Goal: Task Accomplishment & Management: Complete application form

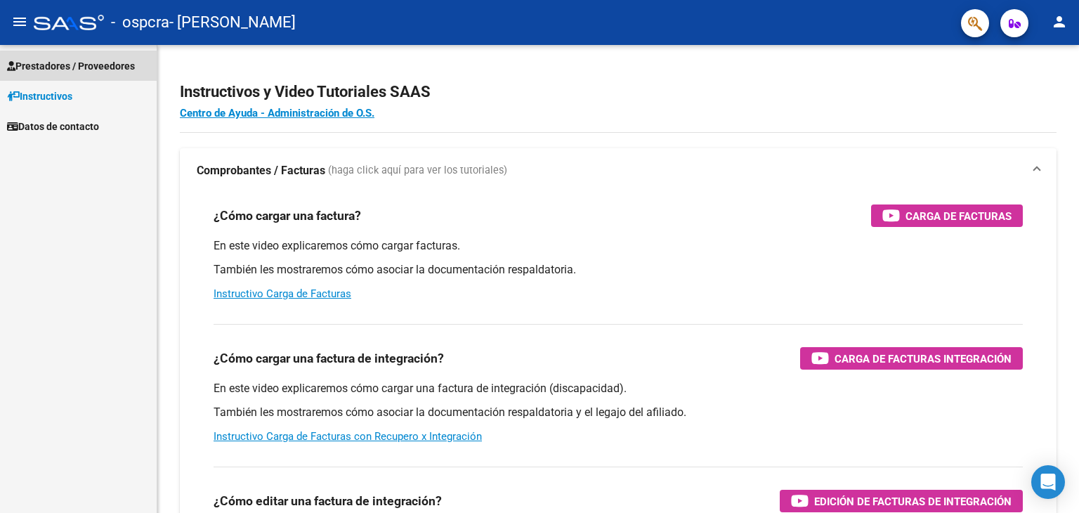
click at [55, 65] on span "Prestadores / Proveedores" at bounding box center [71, 65] width 128 height 15
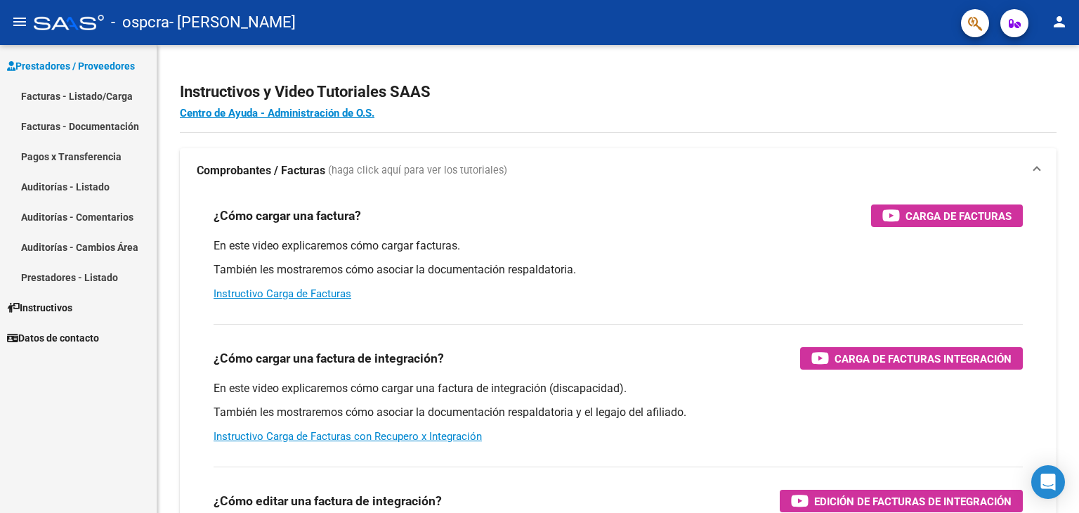
click at [70, 97] on link "Facturas - Listado/Carga" at bounding box center [78, 96] width 157 height 30
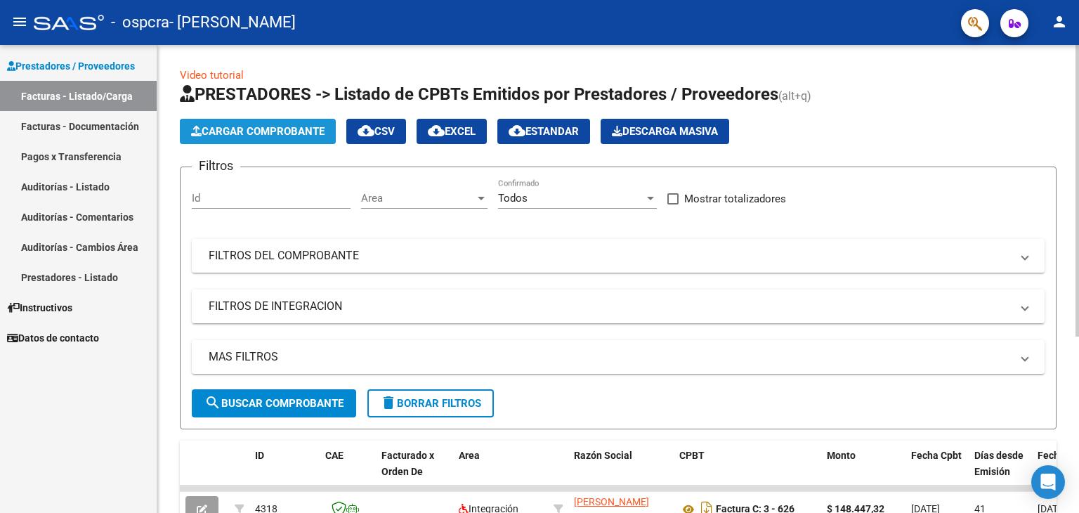
click at [273, 133] on span "Cargar Comprobante" at bounding box center [258, 131] width 134 height 13
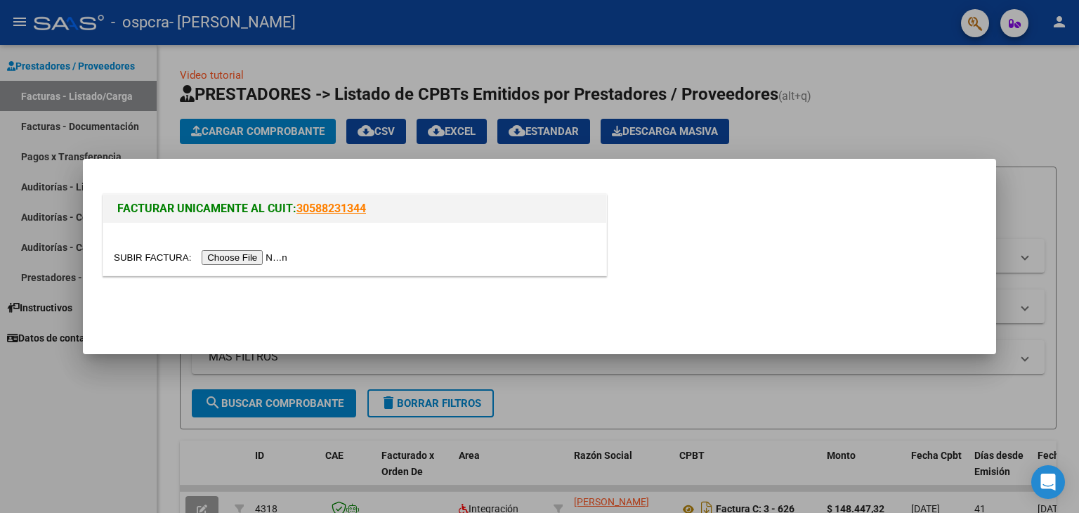
click at [256, 256] on input "file" at bounding box center [203, 257] width 178 height 15
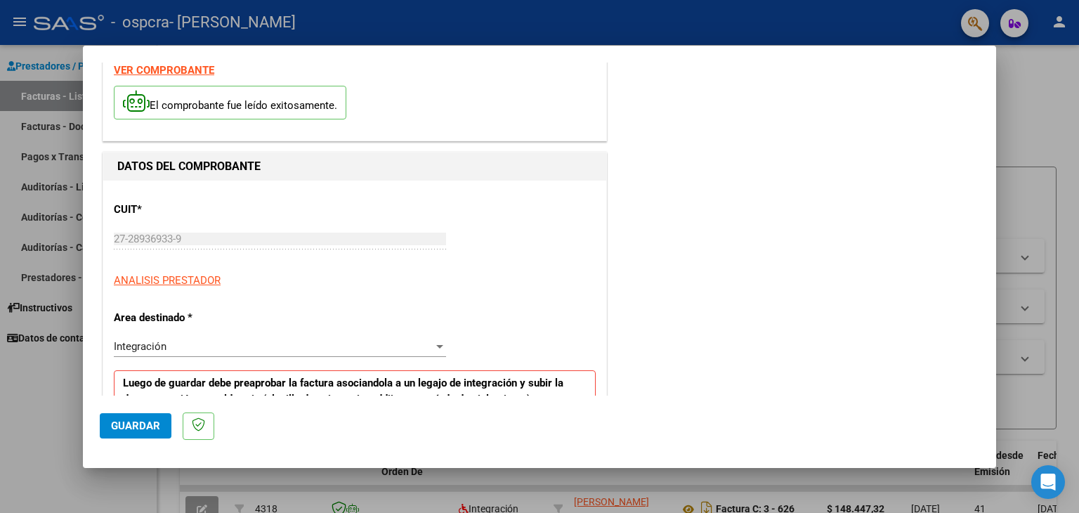
scroll to position [211, 0]
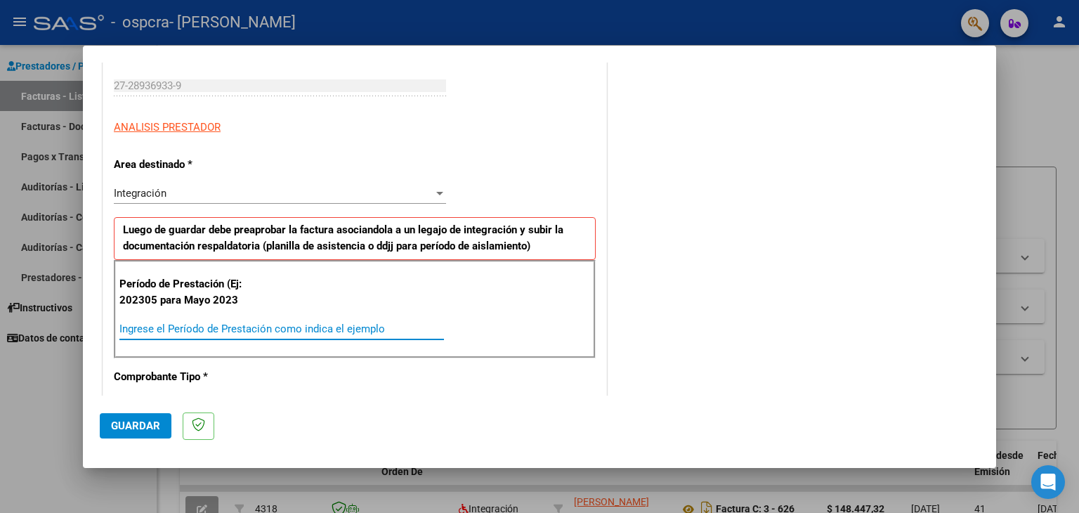
click at [230, 326] on input "Ingrese el Período de Prestación como indica el ejemplo" at bounding box center [281, 329] width 325 height 13
type input "202507"
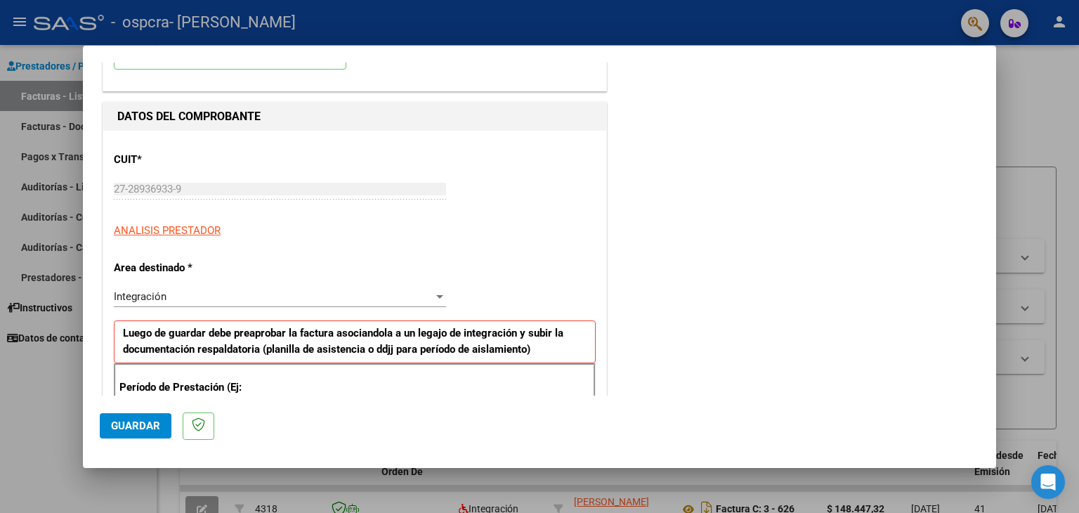
scroll to position [141, 0]
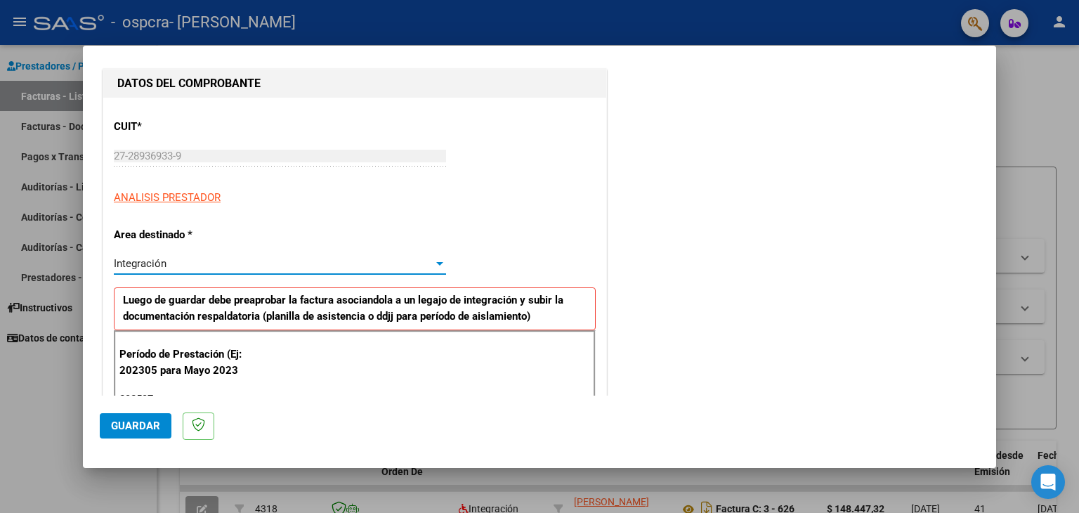
click at [181, 261] on div "Integración" at bounding box center [274, 263] width 320 height 13
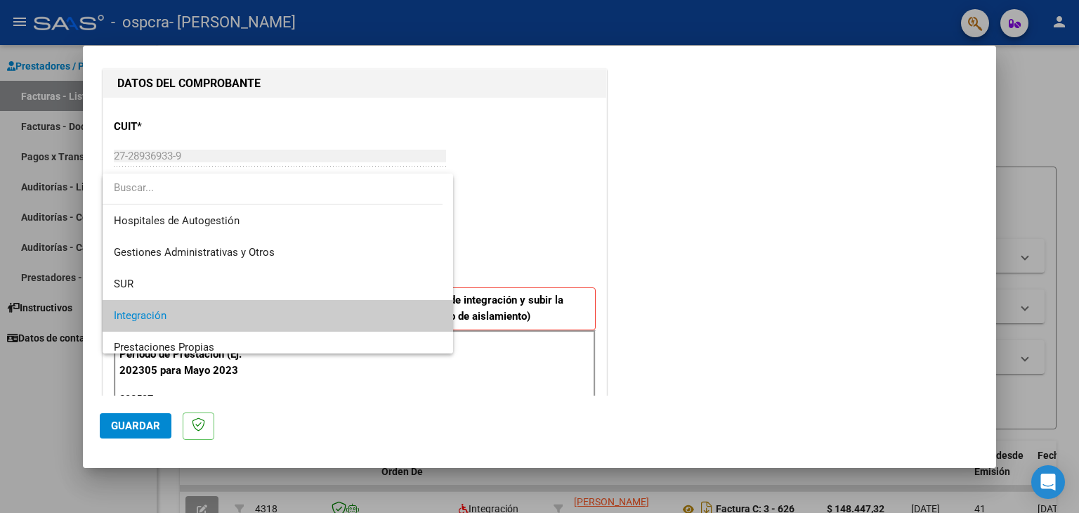
scroll to position [52, 0]
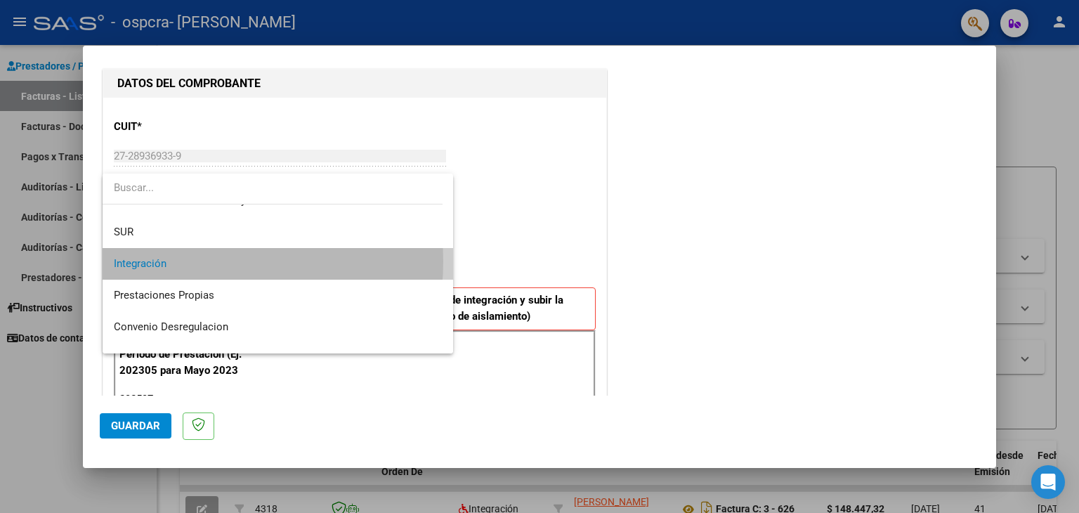
click at [181, 261] on span "Integración" at bounding box center [278, 264] width 329 height 32
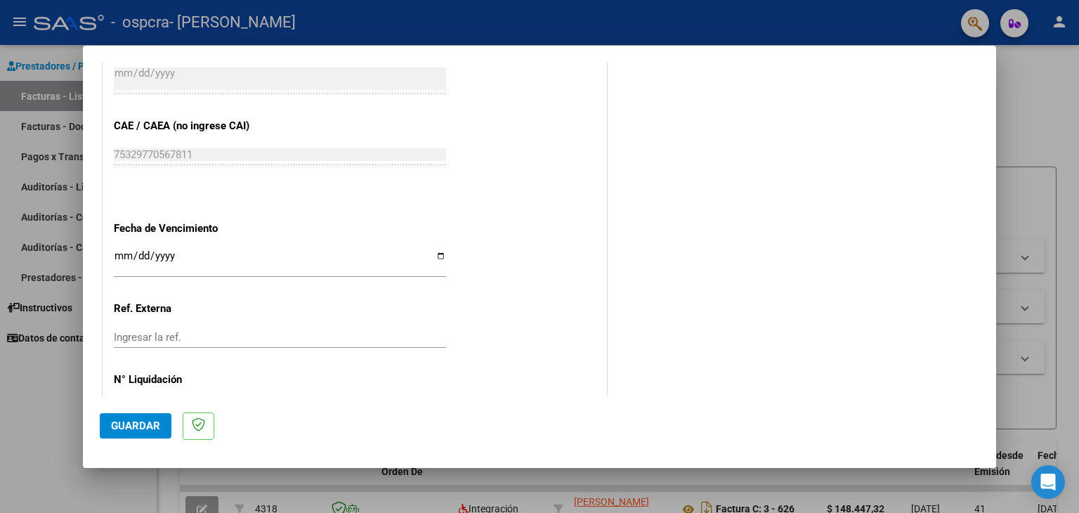
scroll to position [875, 0]
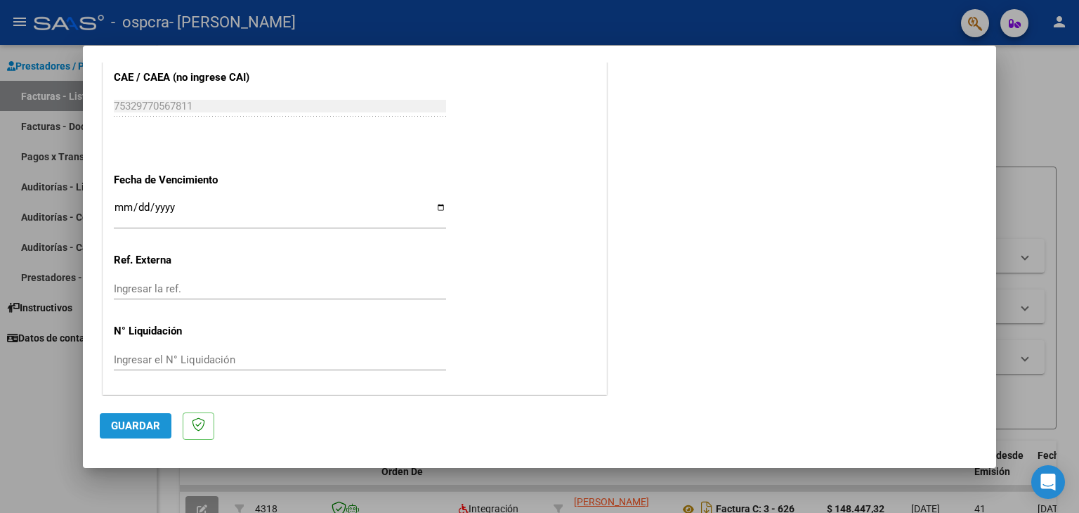
click at [131, 429] on span "Guardar" at bounding box center [135, 425] width 49 height 13
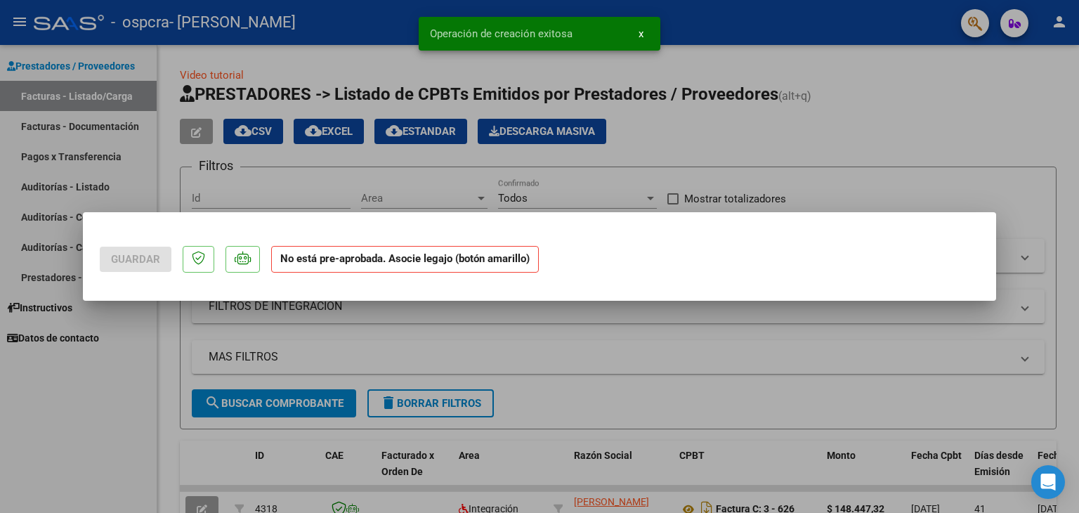
scroll to position [0, 0]
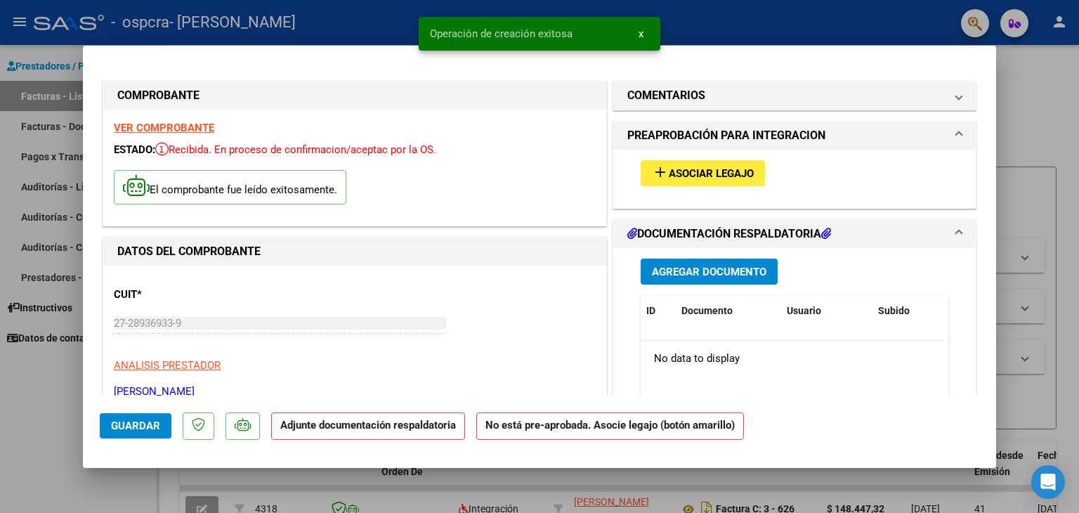
click at [718, 169] on span "Asociar Legajo" at bounding box center [711, 173] width 85 height 13
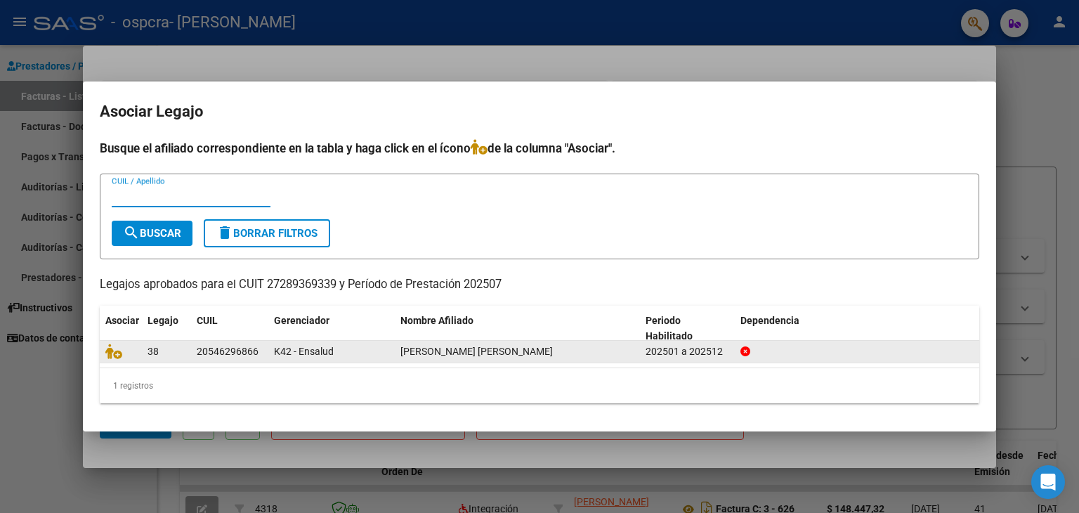
click at [441, 355] on span "[PERSON_NAME] [PERSON_NAME]" at bounding box center [477, 351] width 152 height 11
click at [150, 346] on span "38" at bounding box center [153, 351] width 11 height 11
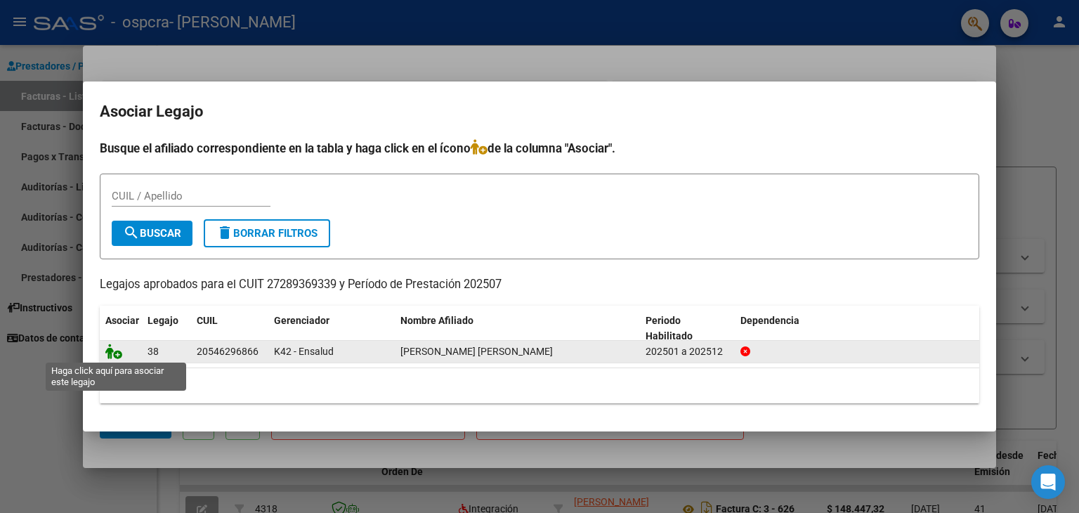
click at [108, 346] on icon at bounding box center [113, 351] width 17 height 15
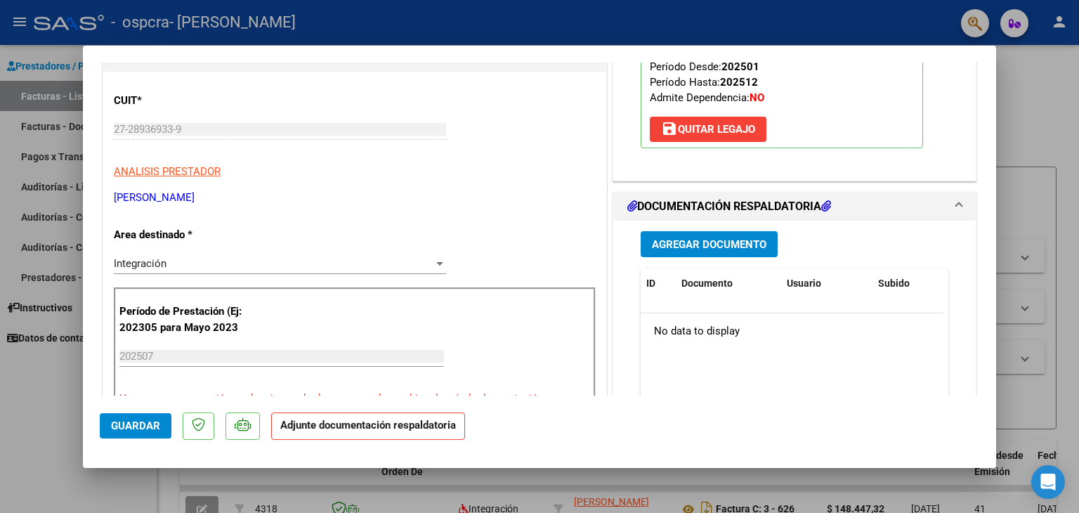
scroll to position [281, 0]
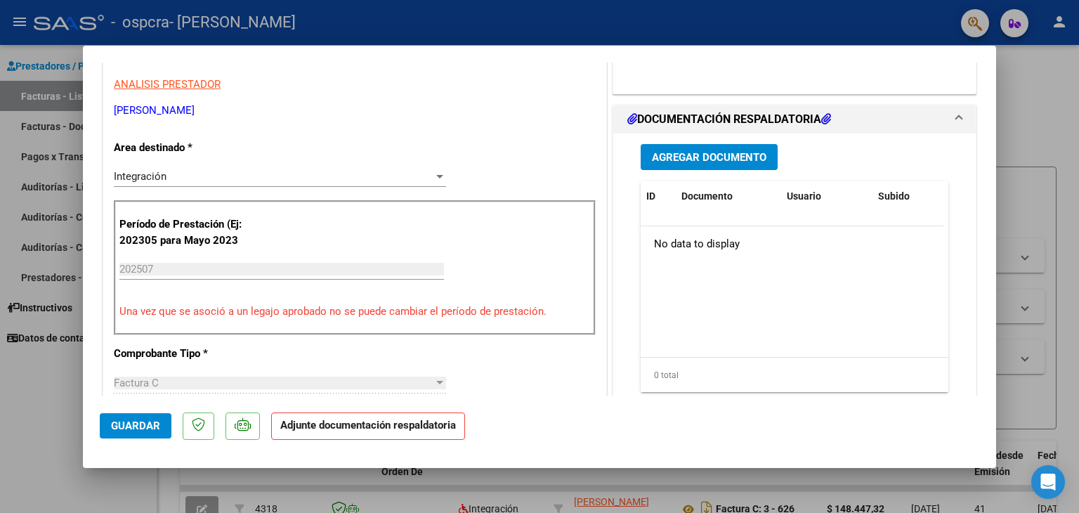
click at [675, 163] on span "Agregar Documento" at bounding box center [709, 157] width 115 height 13
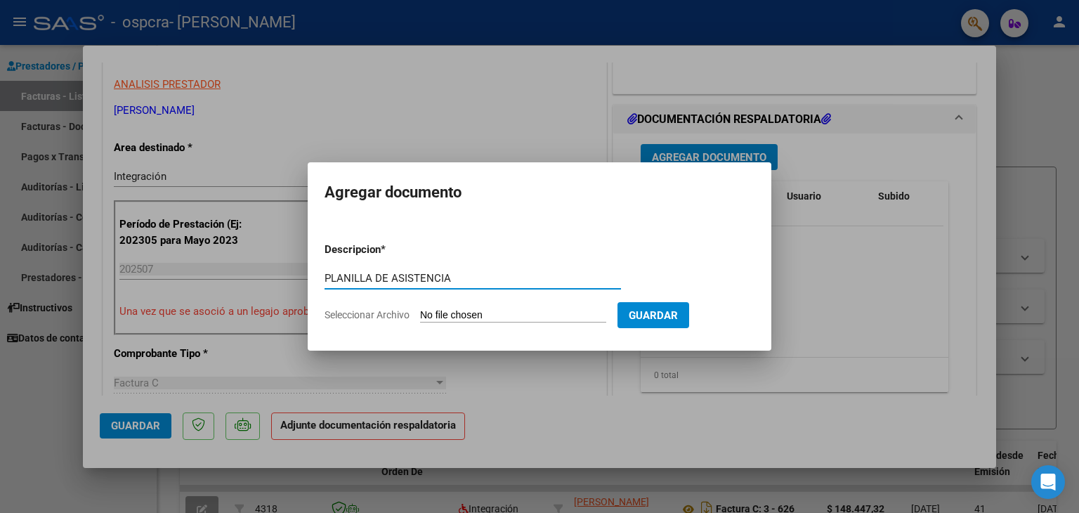
type input "PLANILLA DE ASISTENCIA"
click at [607, 306] on form "Descripcion * PLANILLA DE ASISTENCIA Escriba aquí una descripcion Seleccionar A…" at bounding box center [540, 282] width 430 height 103
click at [562, 318] on input "Seleccionar Archivo" at bounding box center [513, 315] width 186 height 13
type input "C:\fakepath\Planilla de asistencia [PERSON_NAME] [DATE].pdf"
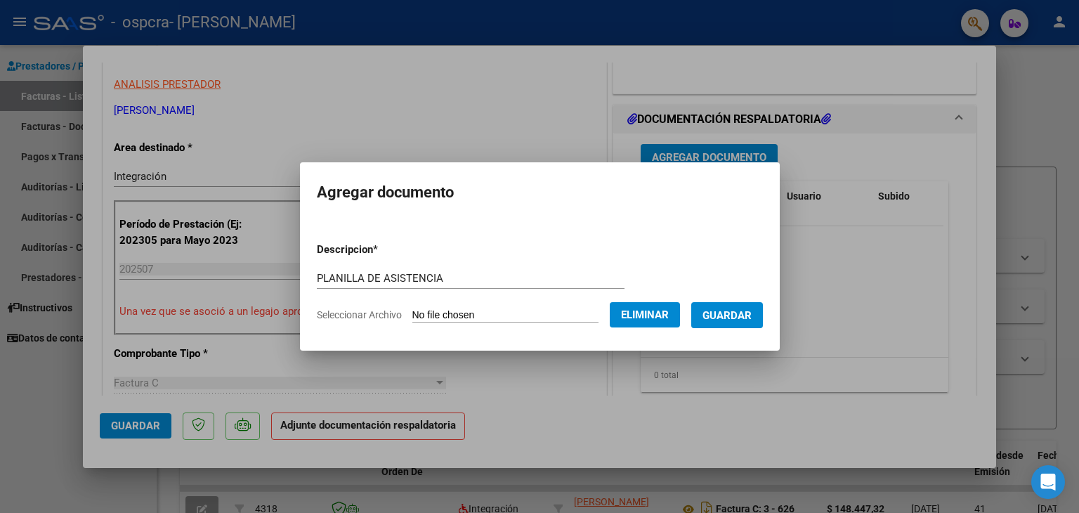
click at [752, 313] on span "Guardar" at bounding box center [727, 315] width 49 height 13
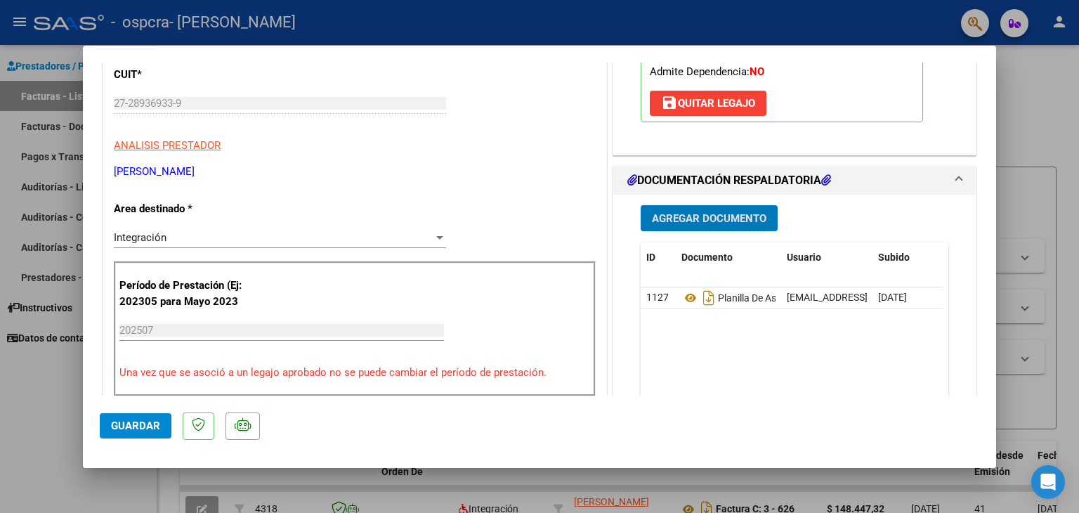
scroll to position [422, 0]
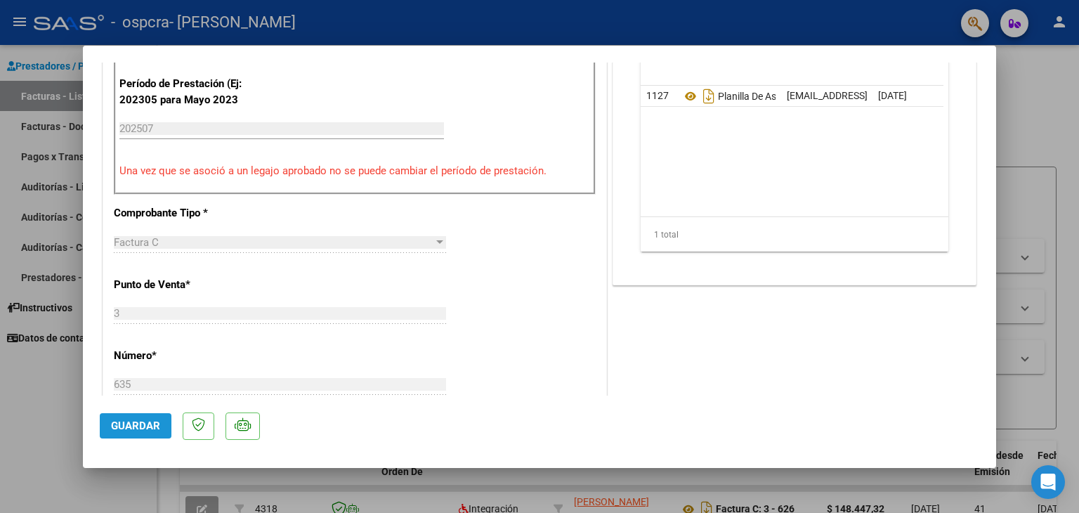
click at [150, 432] on button "Guardar" at bounding box center [136, 425] width 72 height 25
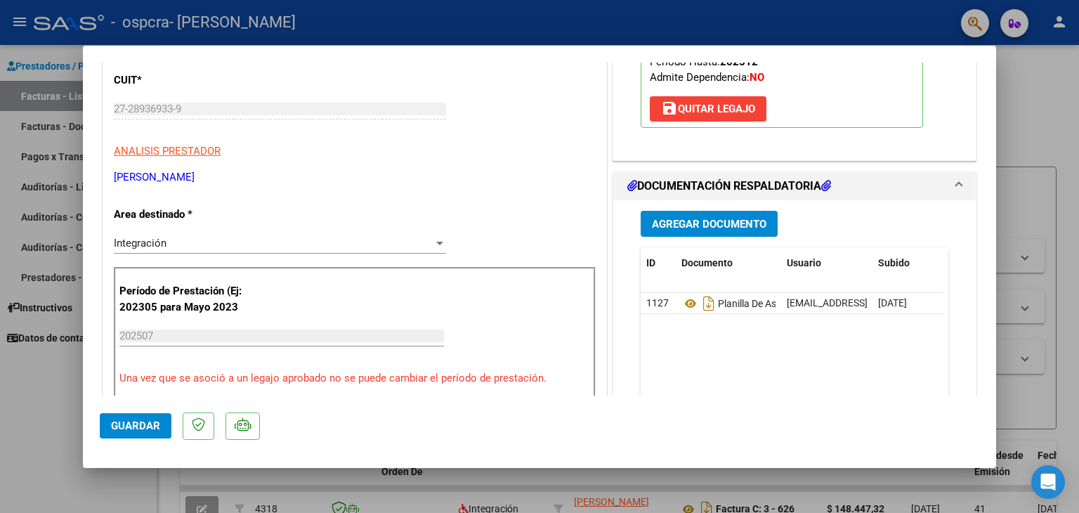
scroll to position [281, 0]
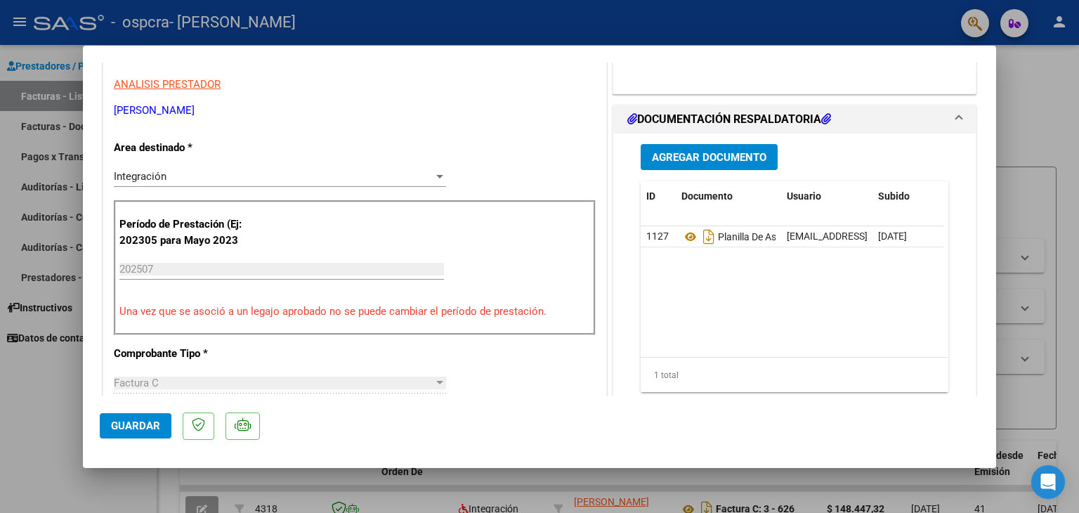
click at [734, 157] on span "Agregar Documento" at bounding box center [709, 157] width 115 height 13
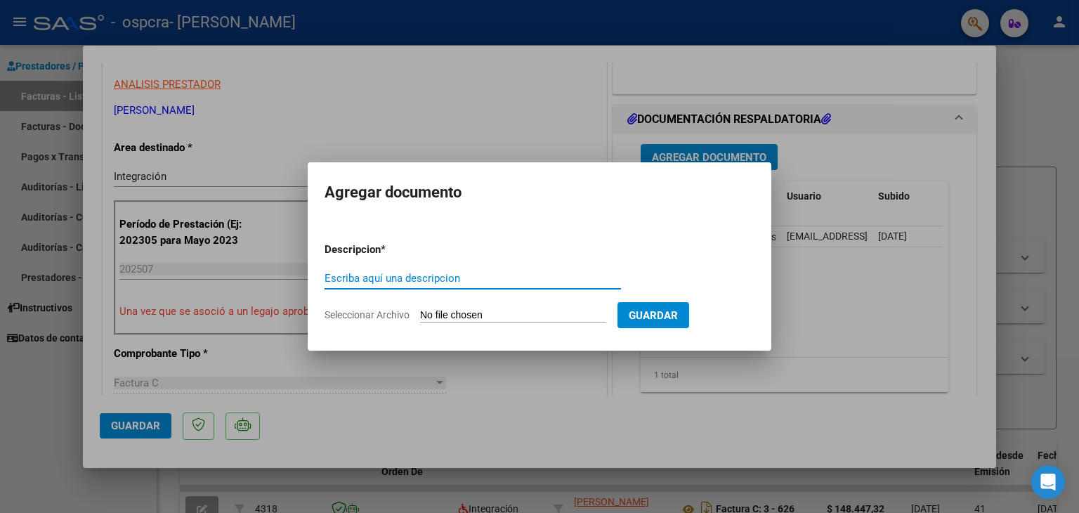
click at [579, 130] on div at bounding box center [539, 256] width 1079 height 513
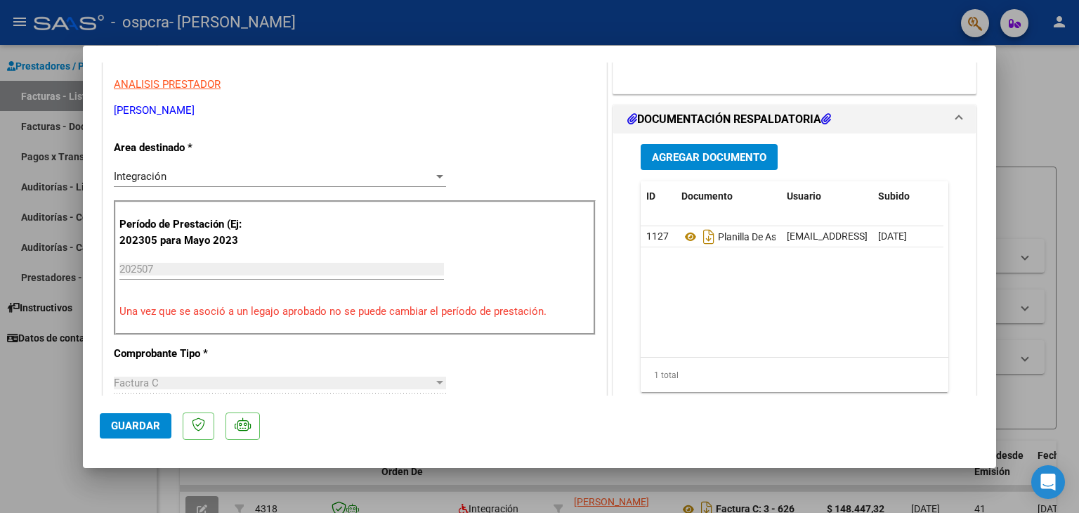
click at [115, 422] on span "Guardar" at bounding box center [135, 425] width 49 height 13
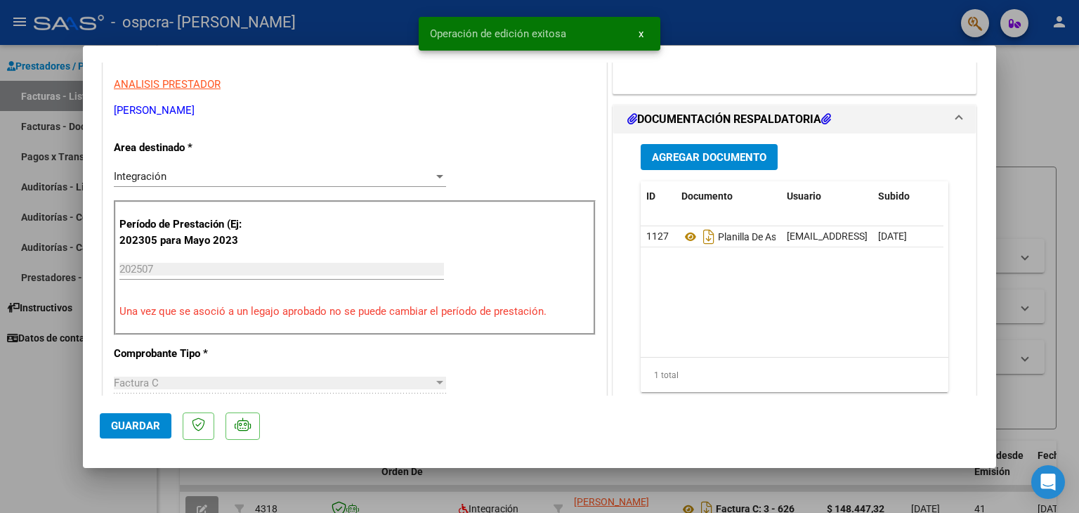
click at [79, 426] on div at bounding box center [539, 256] width 1079 height 513
type input "$ 0,00"
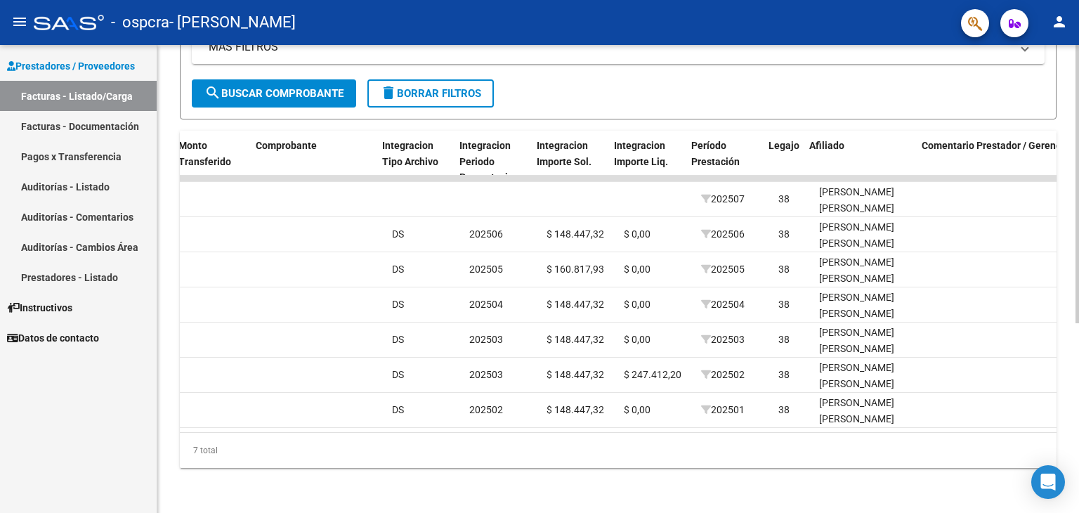
scroll to position [0, 1320]
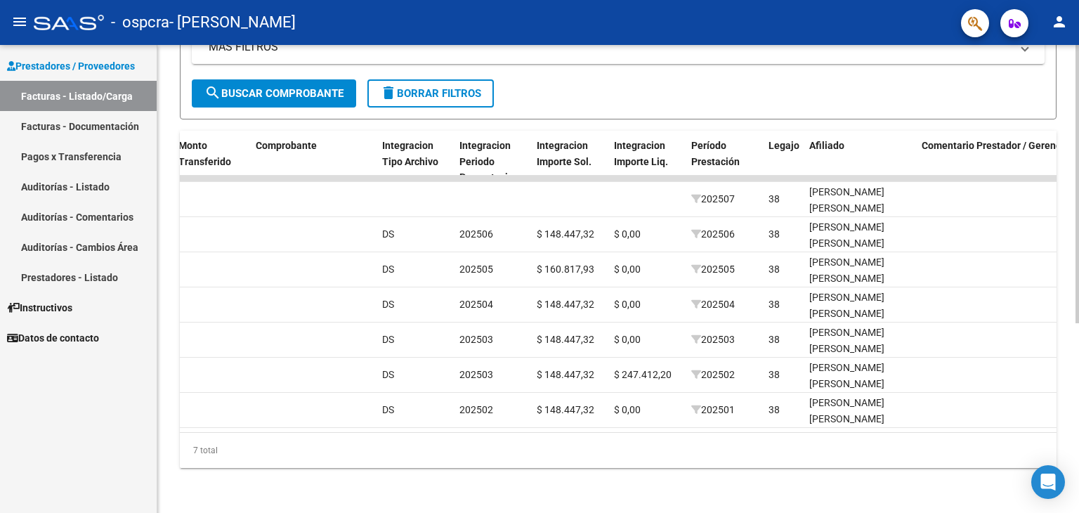
click at [184, 433] on div "7 total" at bounding box center [618, 450] width 877 height 35
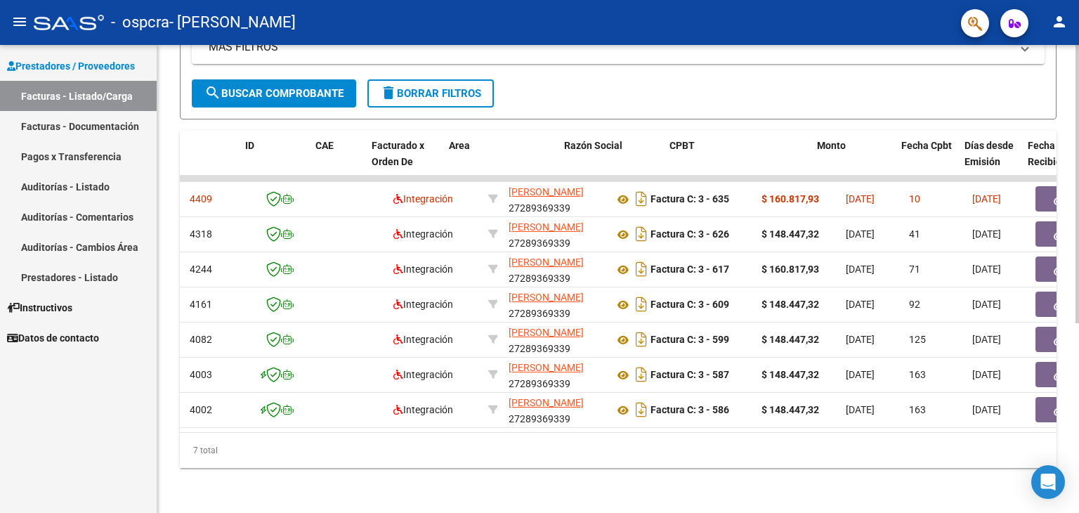
scroll to position [0, 0]
